Goal: Task Accomplishment & Management: Use online tool/utility

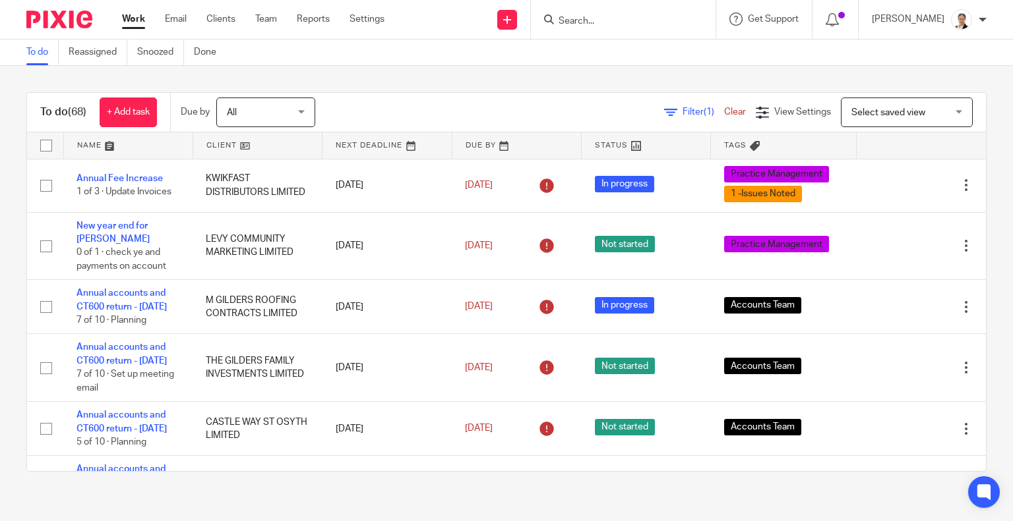
click at [682, 112] on span "Filter (1)" at bounding box center [703, 111] width 42 height 9
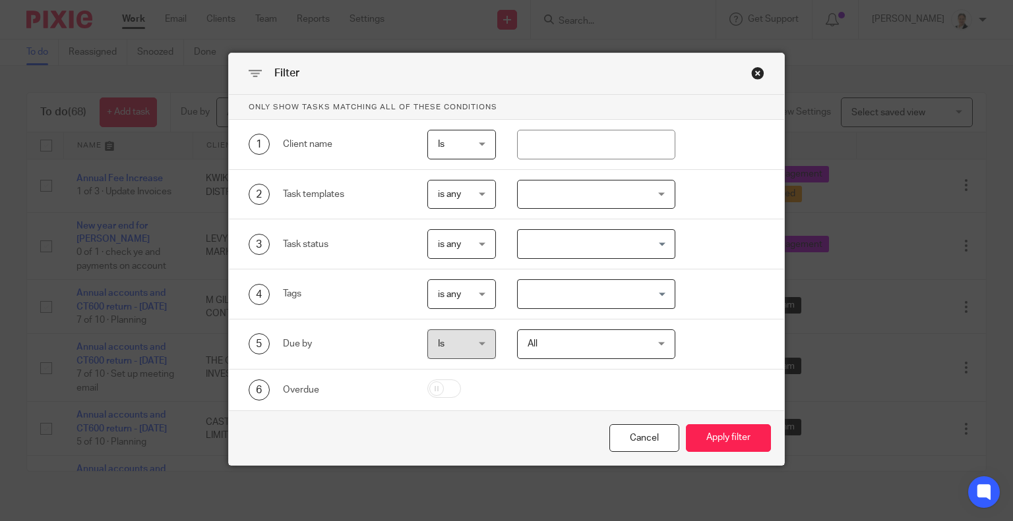
click at [535, 192] on div at bounding box center [596, 195] width 158 height 30
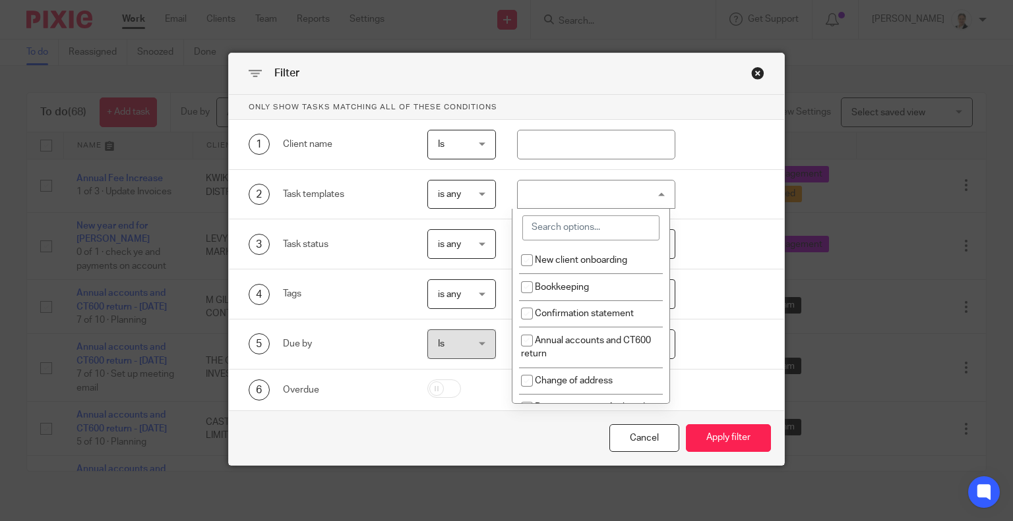
click at [552, 226] on input "search" at bounding box center [590, 228] width 137 height 25
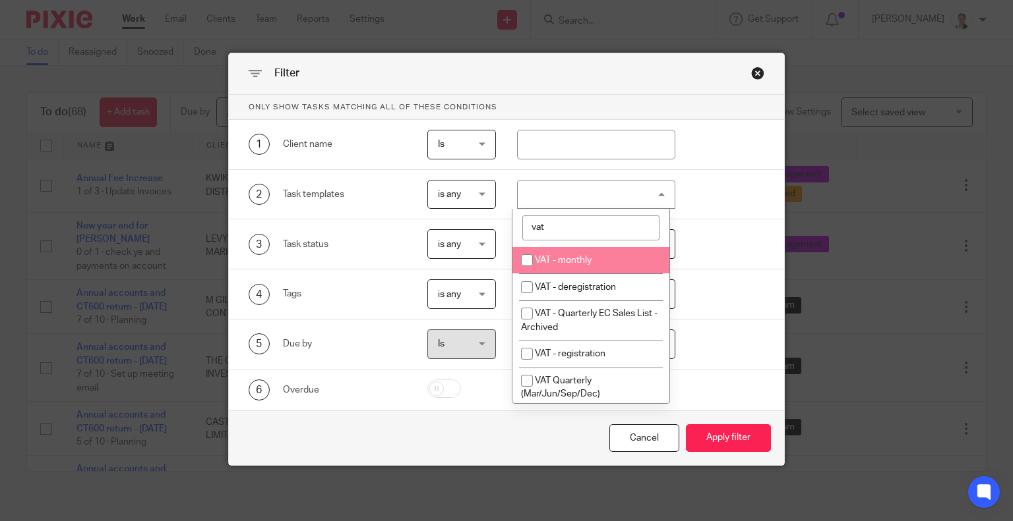
type input "vat"
click at [569, 255] on li "VAT - monthly" at bounding box center [590, 260] width 157 height 27
checkbox input "true"
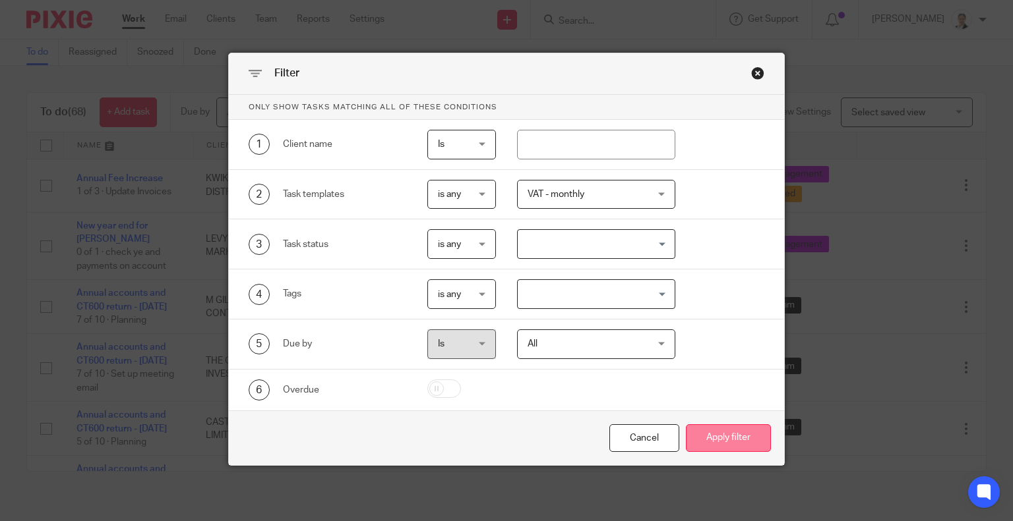
click at [744, 429] on button "Apply filter" at bounding box center [728, 439] width 85 height 28
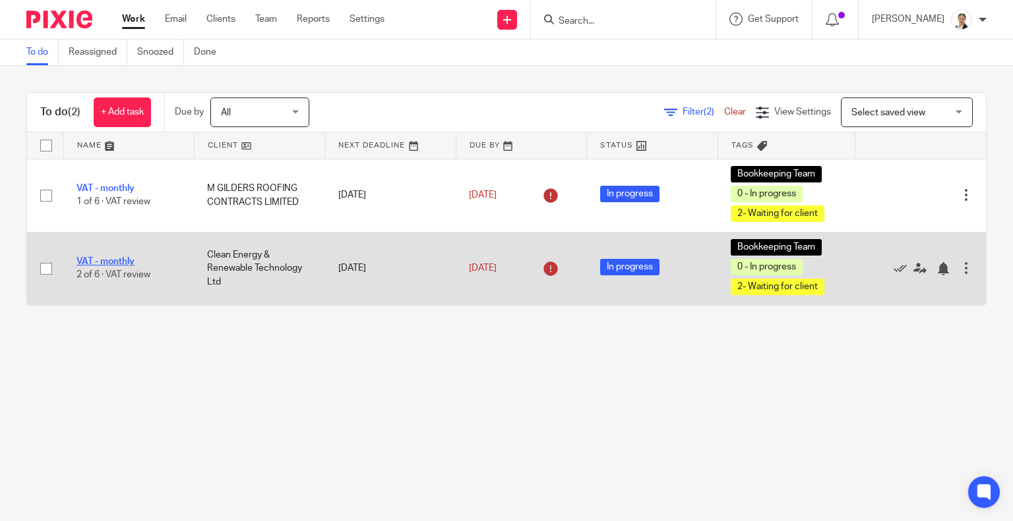
click at [93, 263] on link "VAT - monthly" at bounding box center [105, 261] width 58 height 9
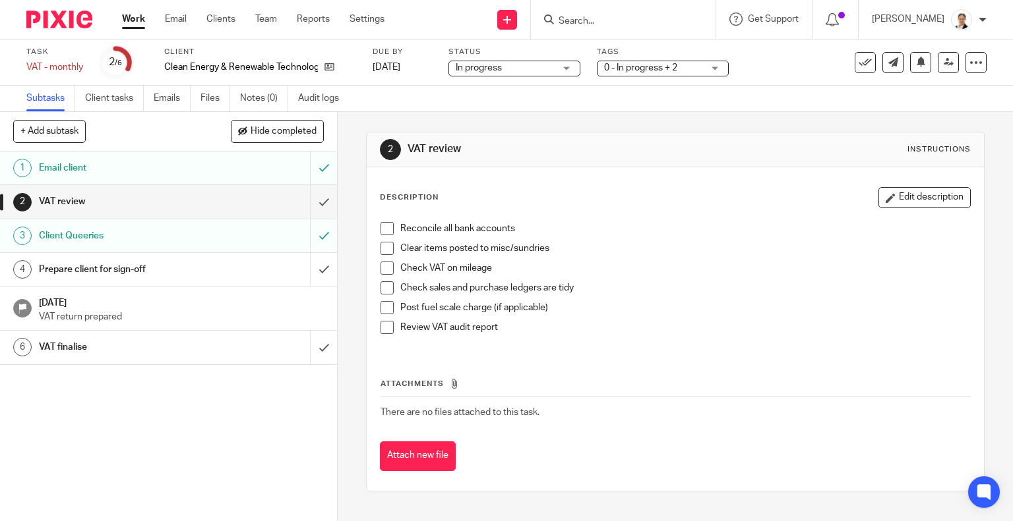
click at [385, 228] on span at bounding box center [386, 228] width 13 height 13
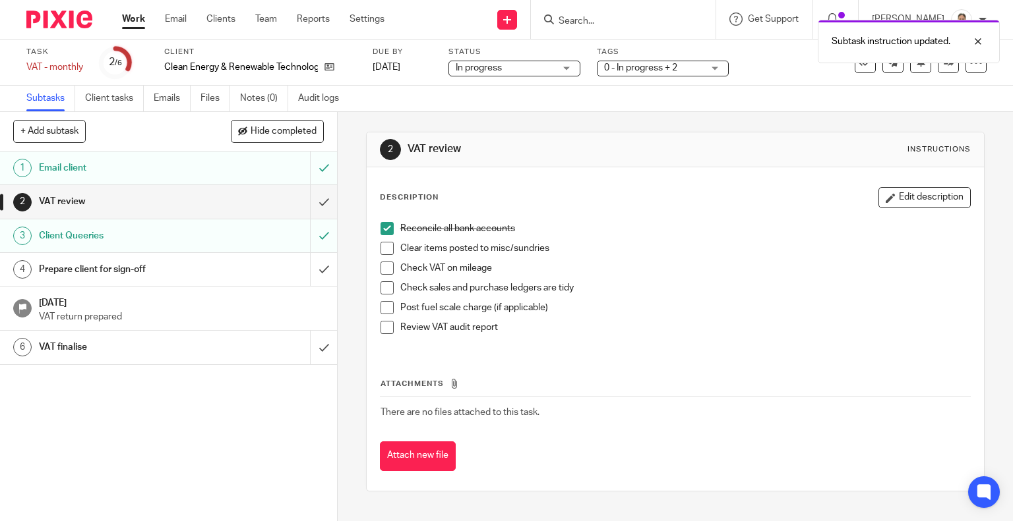
click at [385, 244] on span at bounding box center [386, 248] width 13 height 13
click at [385, 290] on span at bounding box center [386, 288] width 13 height 13
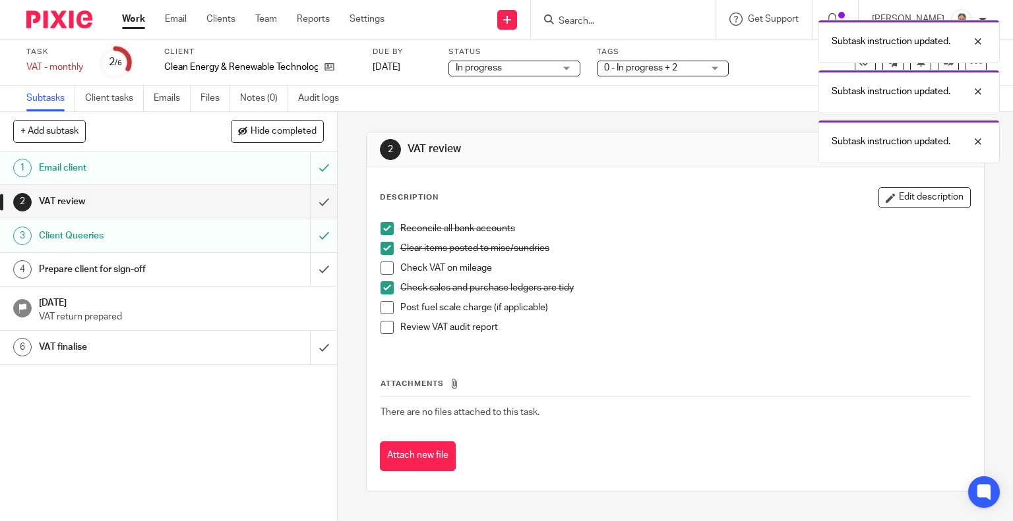
click at [388, 328] on span at bounding box center [386, 327] width 13 height 13
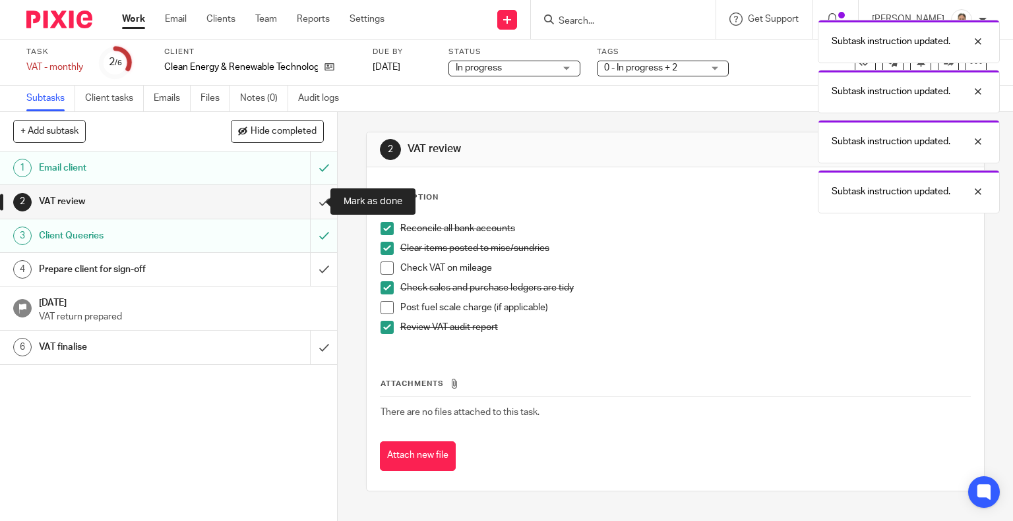
click at [312, 200] on input "submit" at bounding box center [168, 201] width 337 height 33
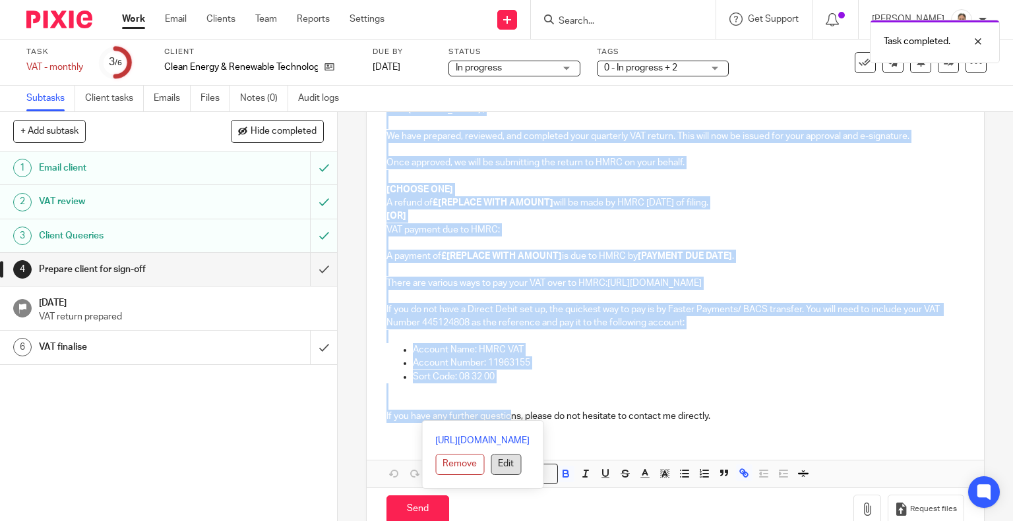
scroll to position [200, 0]
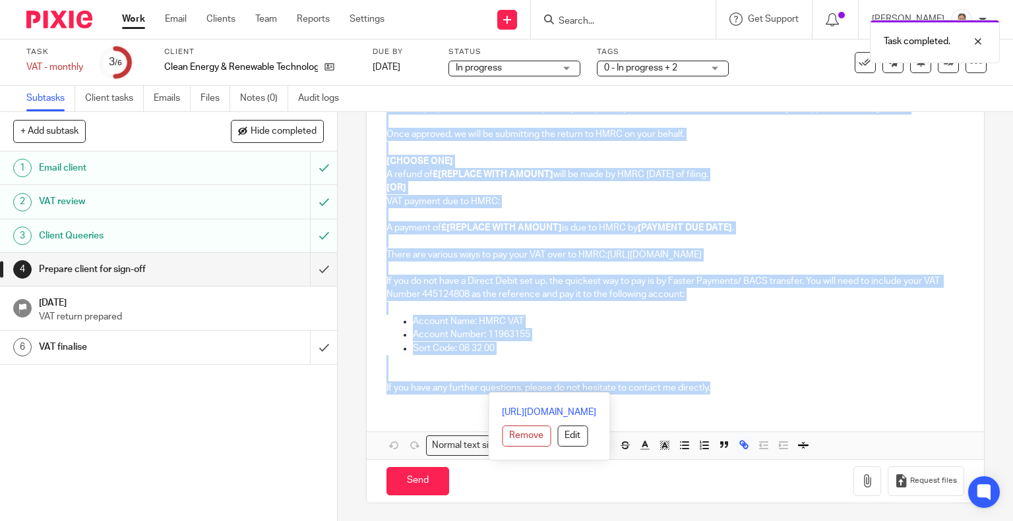
click at [771, 437] on div "Dear Vince , We have prepared, reviewed, and completed your quarterly VAT retur…" at bounding box center [676, 260] width 618 height 398
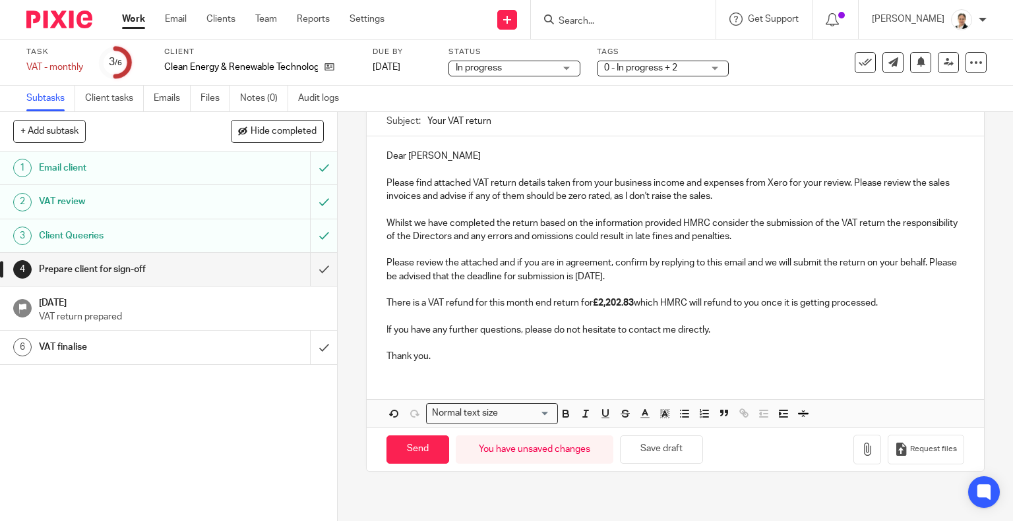
scroll to position [0, 0]
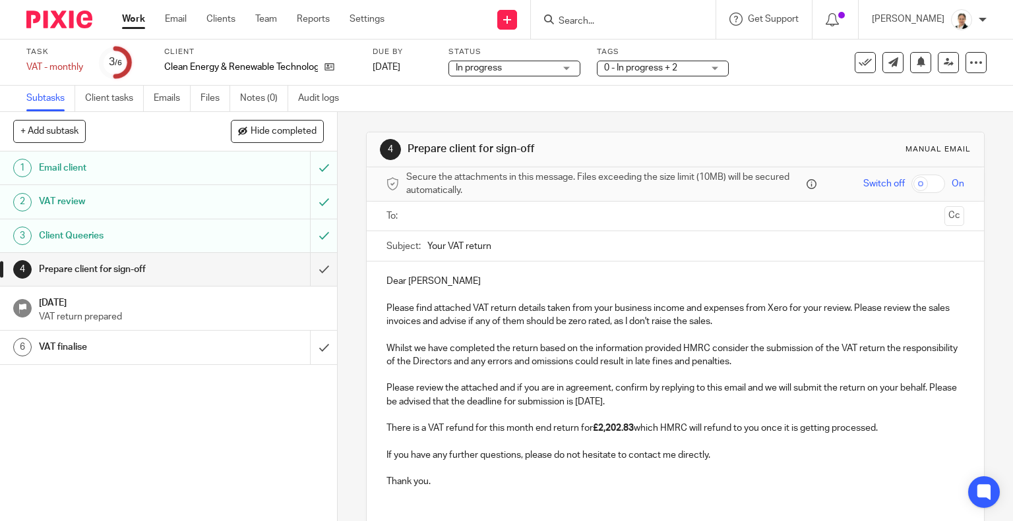
drag, startPoint x: 425, startPoint y: 246, endPoint x: 566, endPoint y: 247, distance: 141.7
click at [566, 247] on input "Your VAT return" at bounding box center [695, 246] width 537 height 30
paste input "VAT M/E 31 07 2025 - review and approval"
click at [480, 245] on input "VAT M/E 31 07 2025 - review and approval" at bounding box center [695, 246] width 537 height 30
type input "VAT M/E 31 08 2025 - review and approval"
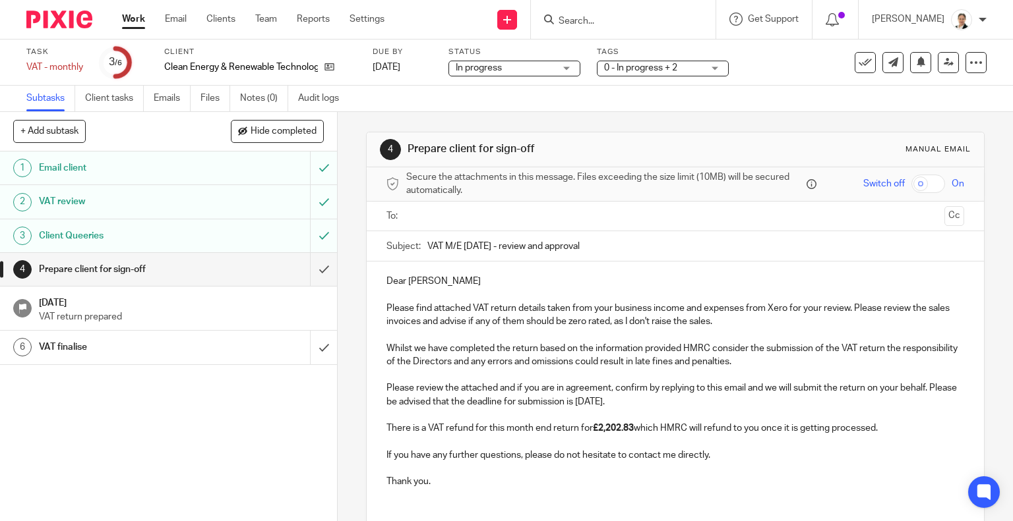
drag, startPoint x: 620, startPoint y: 398, endPoint x: 664, endPoint y: 401, distance: 43.6
click at [664, 401] on p "Please review the attached and if you are in agreement, confirm by replying to …" at bounding box center [675, 395] width 578 height 27
click at [619, 398] on p "Please review the attached and if you are in agreement, confirm by replying to …" at bounding box center [675, 395] width 578 height 27
drag, startPoint x: 619, startPoint y: 398, endPoint x: 648, endPoint y: 403, distance: 29.5
click at [648, 403] on p "Please review the attached and if you are in agreement, confirm by replying to …" at bounding box center [675, 395] width 578 height 27
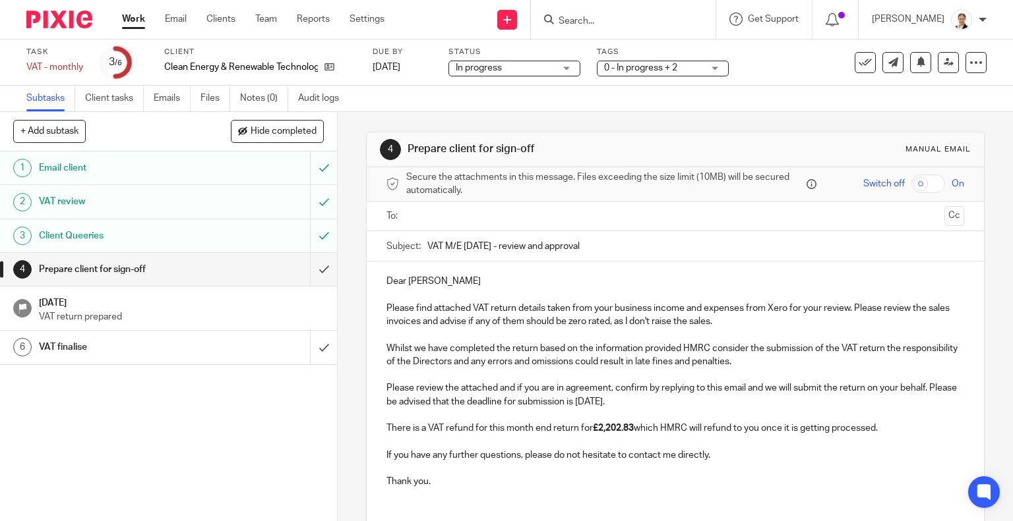
click at [605, 427] on strong "£2,202.83" at bounding box center [613, 428] width 41 height 9
drag, startPoint x: 605, startPoint y: 427, endPoint x: 625, endPoint y: 428, distance: 20.5
click at [625, 428] on strong "£2,202.83" at bounding box center [613, 428] width 41 height 9
click at [606, 428] on strong "£2,202.83" at bounding box center [613, 428] width 41 height 9
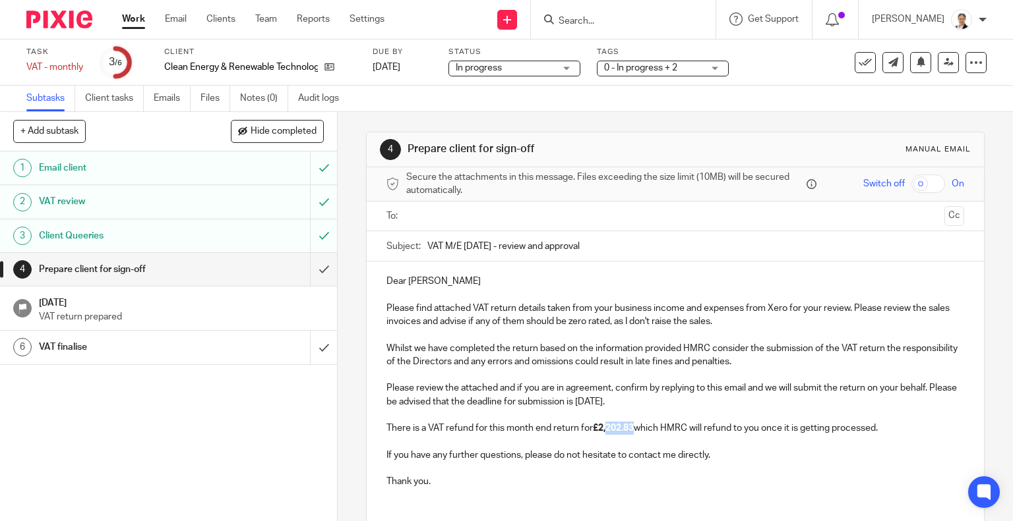
drag, startPoint x: 604, startPoint y: 425, endPoint x: 630, endPoint y: 427, distance: 25.7
click at [630, 427] on strong "£2,202.83" at bounding box center [613, 428] width 41 height 9
drag, startPoint x: 634, startPoint y: 427, endPoint x: 605, endPoint y: 429, distance: 29.1
click at [605, 429] on p "There is a VAT refund for this month end return for £2, 908.75 which HMRC will …" at bounding box center [675, 428] width 578 height 13
click at [691, 440] on p at bounding box center [675, 441] width 578 height 13
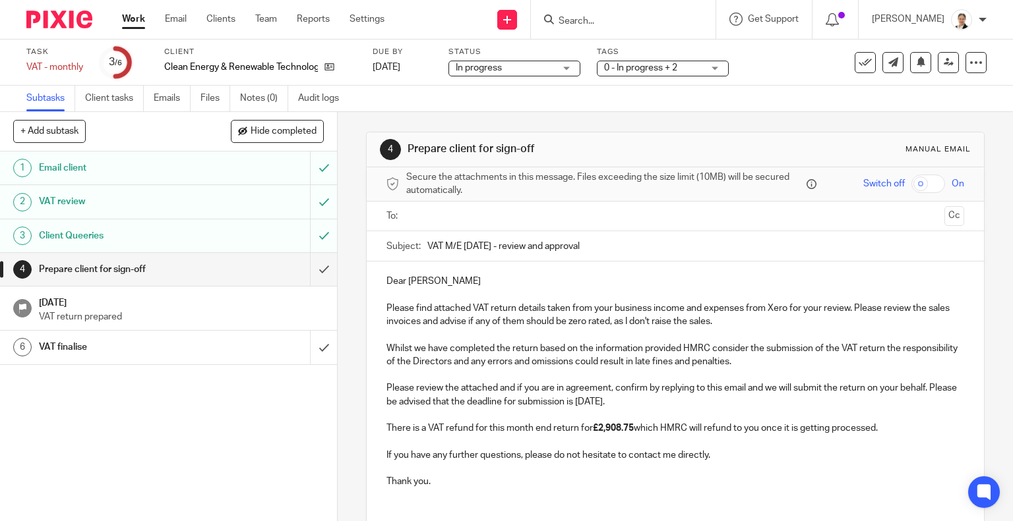
click at [411, 216] on input "text" at bounding box center [675, 216] width 528 height 15
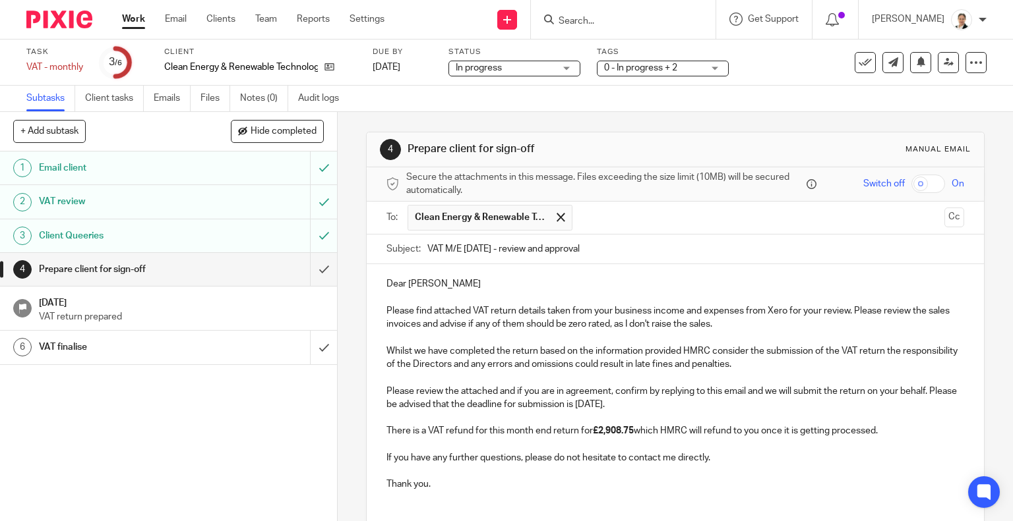
scroll to position [96, 0]
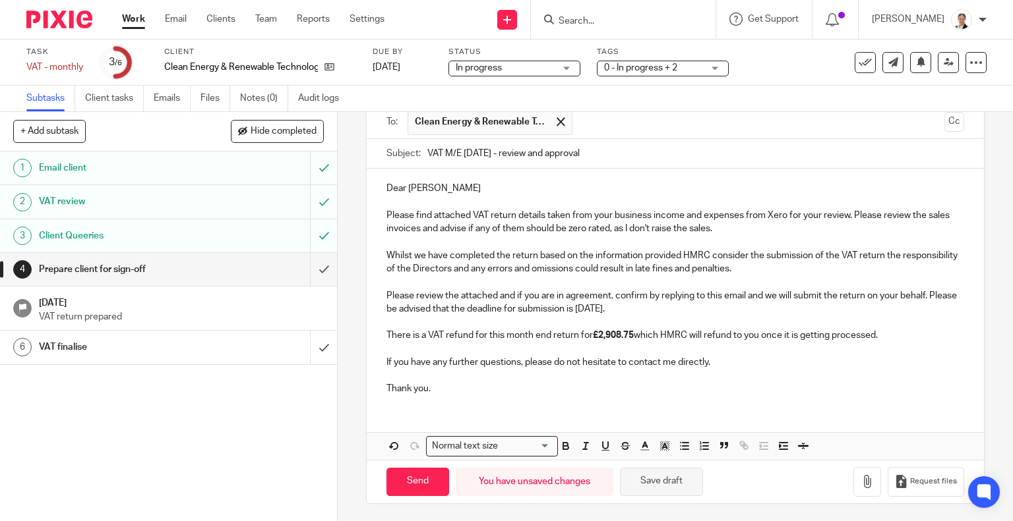
click at [673, 474] on button "Save draft" at bounding box center [661, 482] width 83 height 28
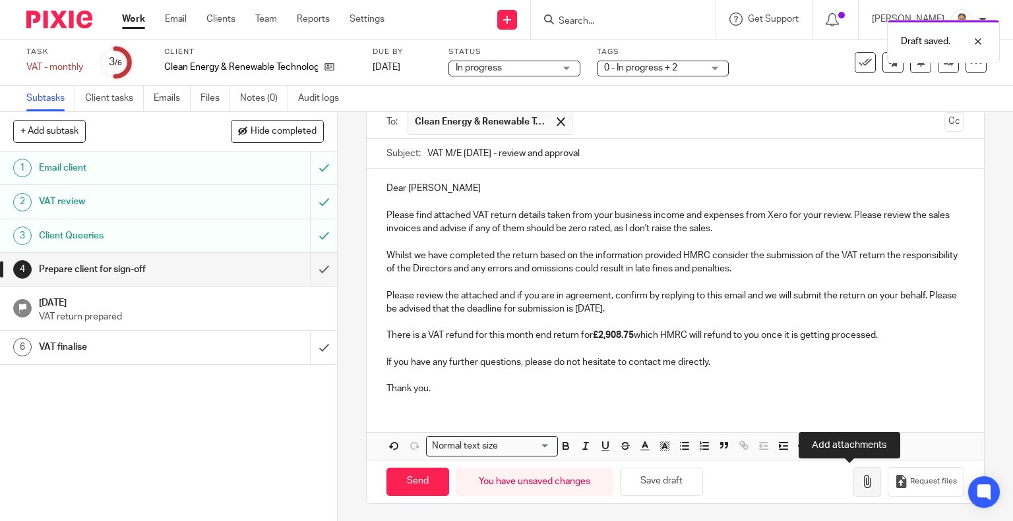
click at [860, 481] on icon "button" at bounding box center [866, 481] width 13 height 13
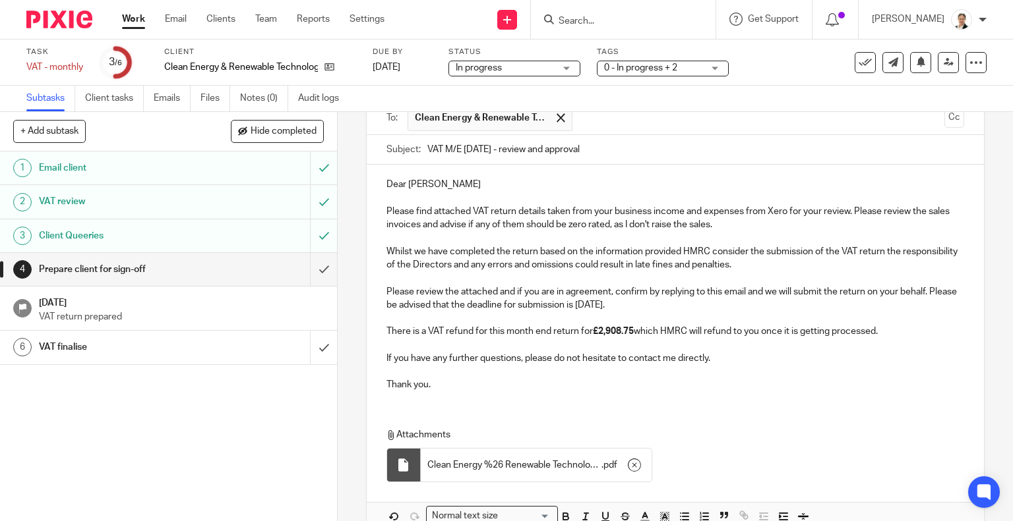
scroll to position [170, 0]
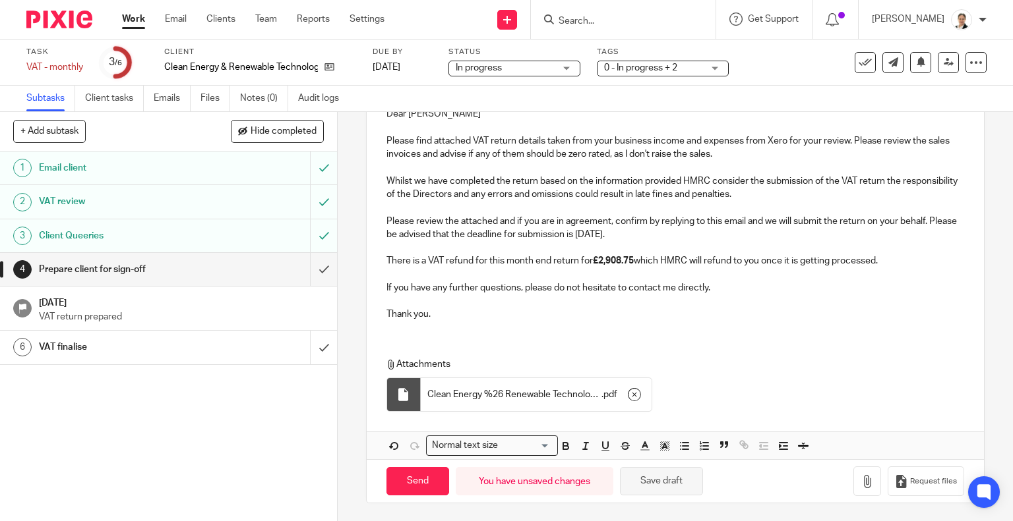
click at [657, 485] on button "Save draft" at bounding box center [661, 481] width 83 height 28
click at [417, 475] on input "Send" at bounding box center [417, 481] width 63 height 28
type input "Sent"
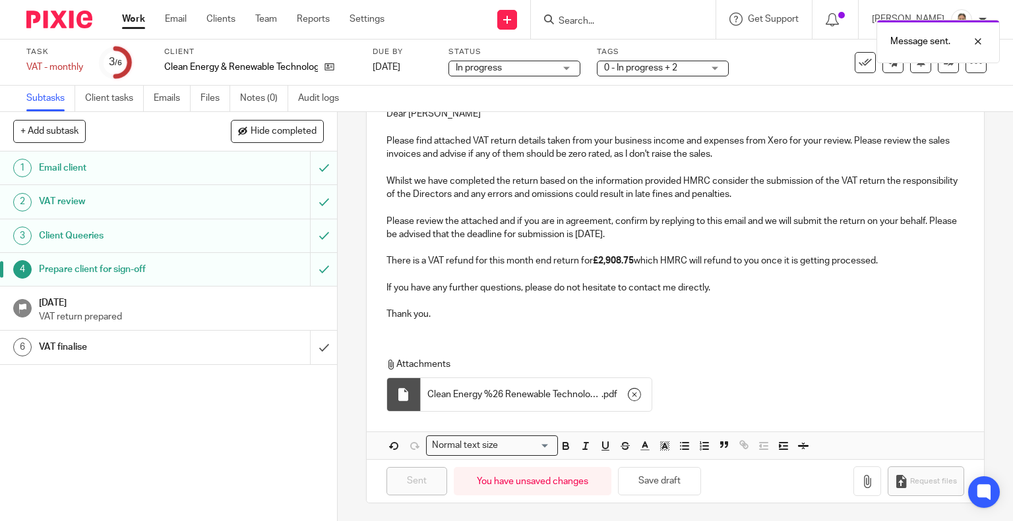
click at [641, 65] on span "0 - In progress + 2" at bounding box center [640, 67] width 73 height 9
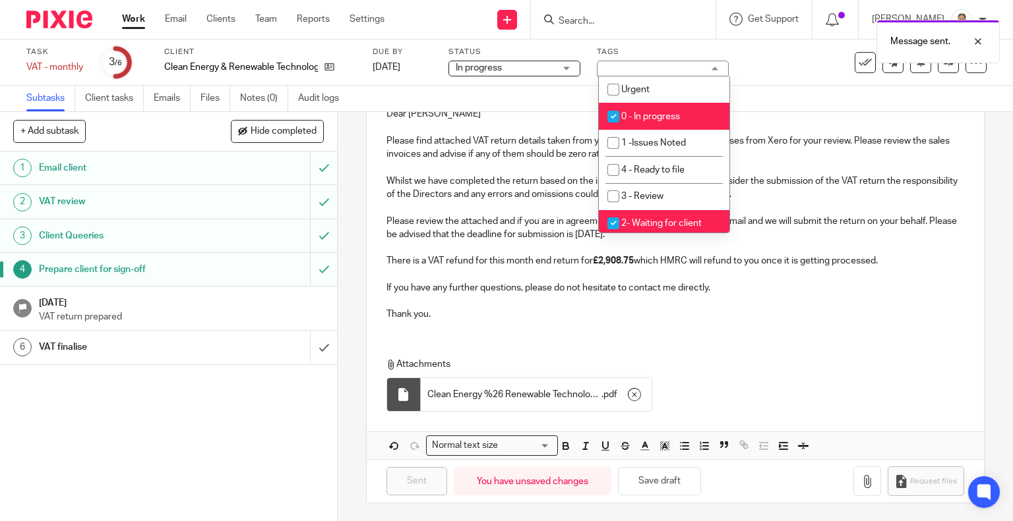
click at [650, 113] on span "0 - In progress" at bounding box center [650, 116] width 59 height 9
checkbox input "false"
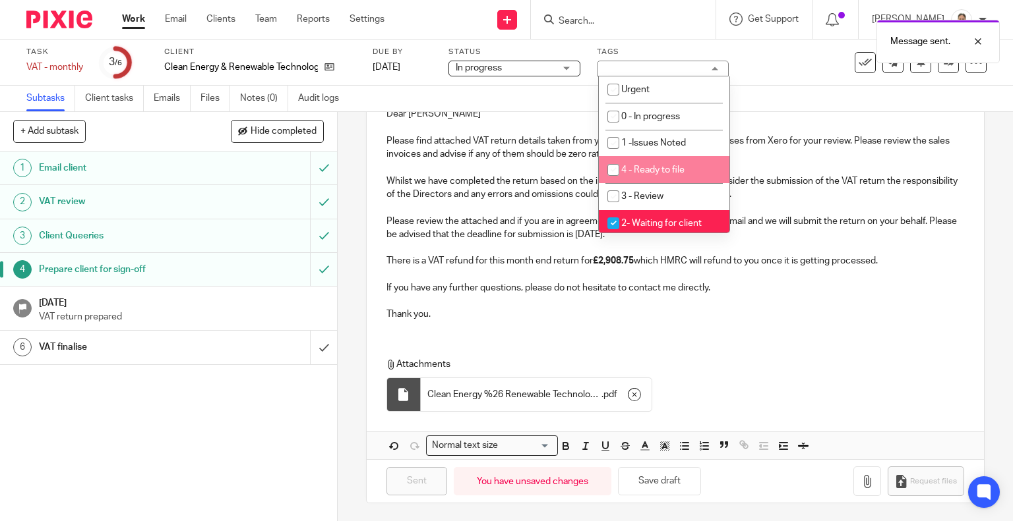
click at [664, 166] on span "4 - Ready to file" at bounding box center [652, 169] width 63 height 9
checkbox input "true"
click at [692, 303] on p at bounding box center [675, 301] width 578 height 13
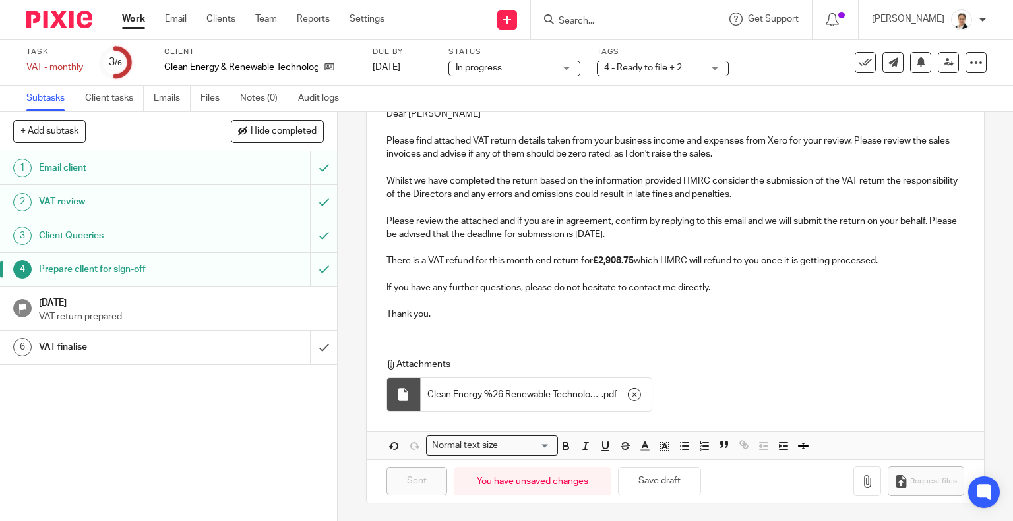
click at [123, 26] on link "Work" at bounding box center [133, 19] width 23 height 13
